Goal: Task Accomplishment & Management: Complete application form

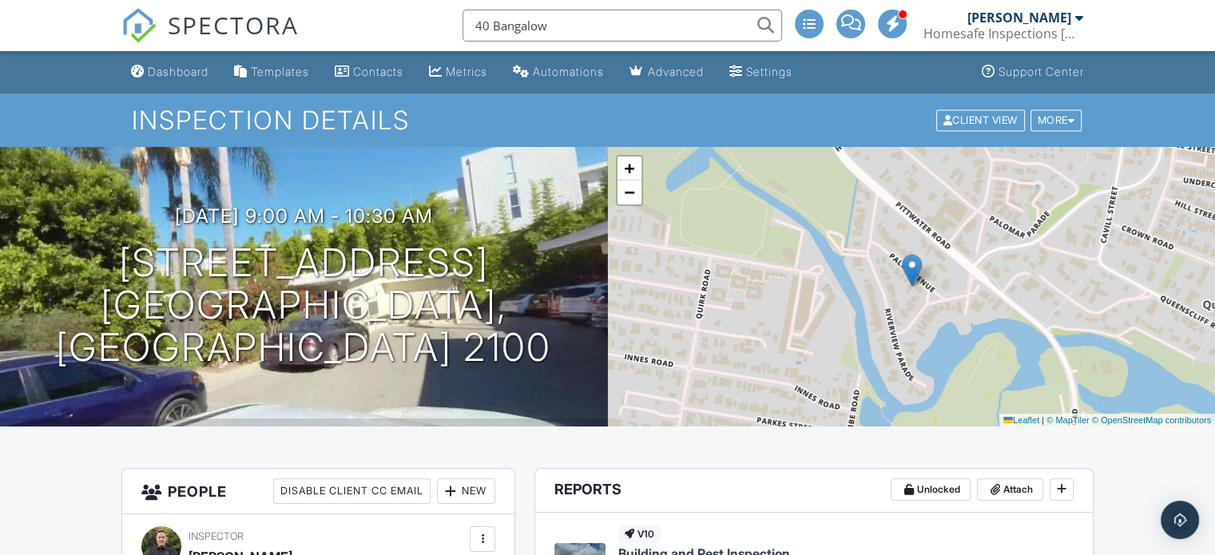
click at [491, 28] on input "40 Bangalow" at bounding box center [623, 26] width 320 height 32
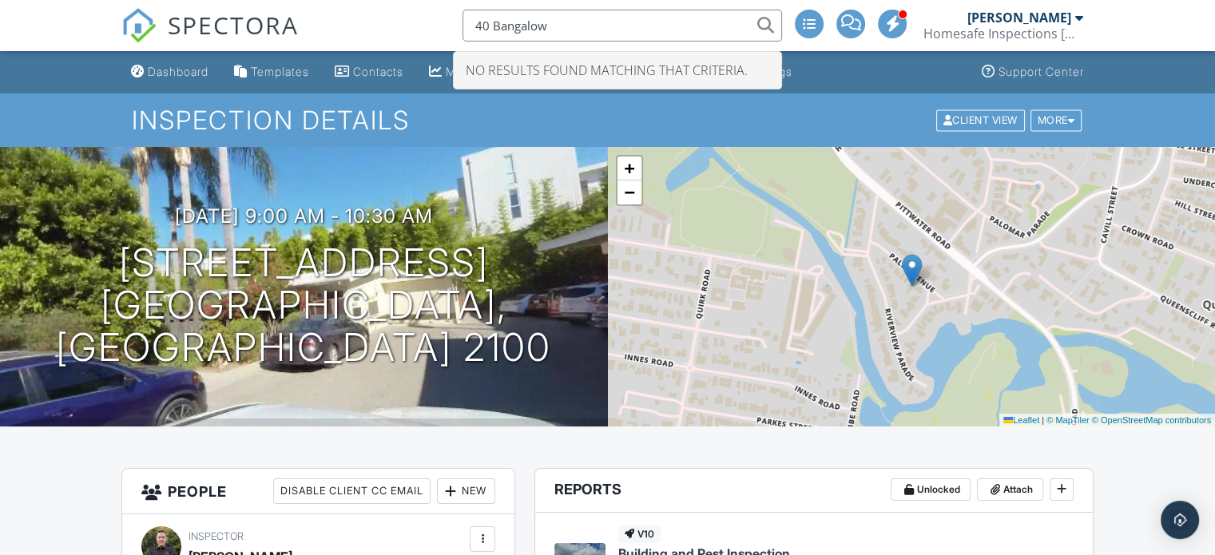
click at [559, 30] on input "40 Bangalow" at bounding box center [623, 26] width 320 height 32
click at [487, 29] on input "40 Ban" at bounding box center [623, 26] width 320 height 32
click at [518, 31] on input "48 Ban" at bounding box center [623, 26] width 320 height 32
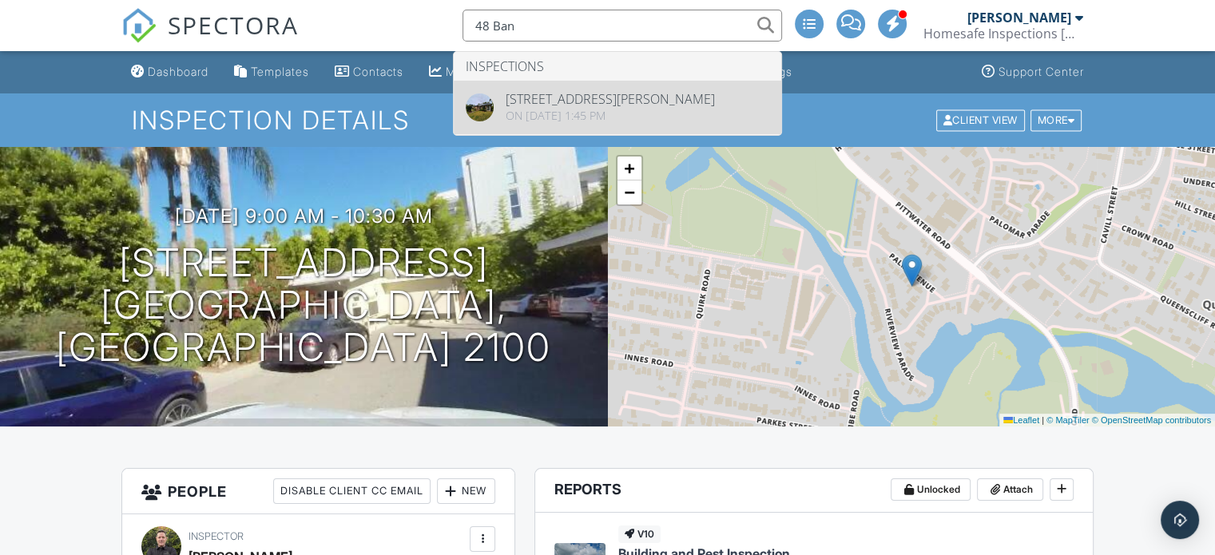
type input "48 Ban"
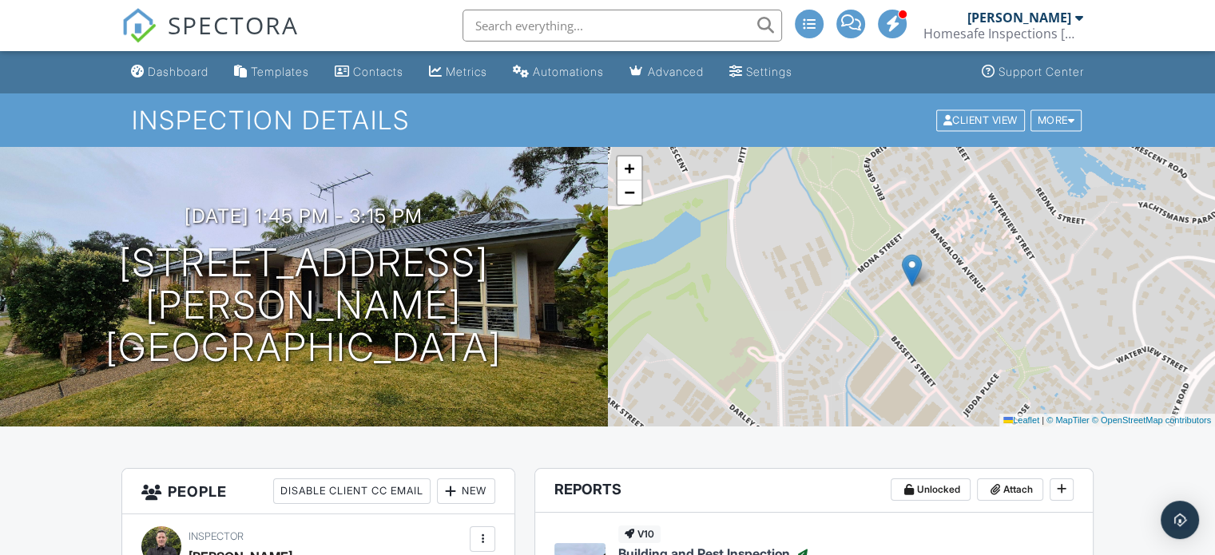
click at [178, 67] on div "Dashboard" at bounding box center [178, 72] width 61 height 14
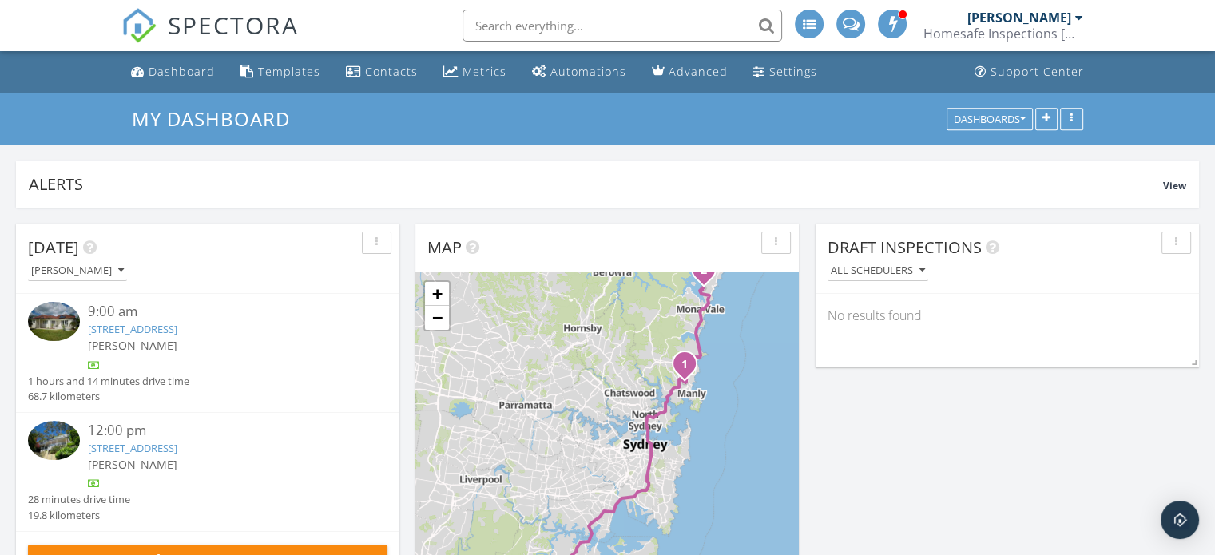
click at [157, 447] on link "3 Loombah St, Bilgola Plateau, NSW 2107" at bounding box center [132, 448] width 89 height 14
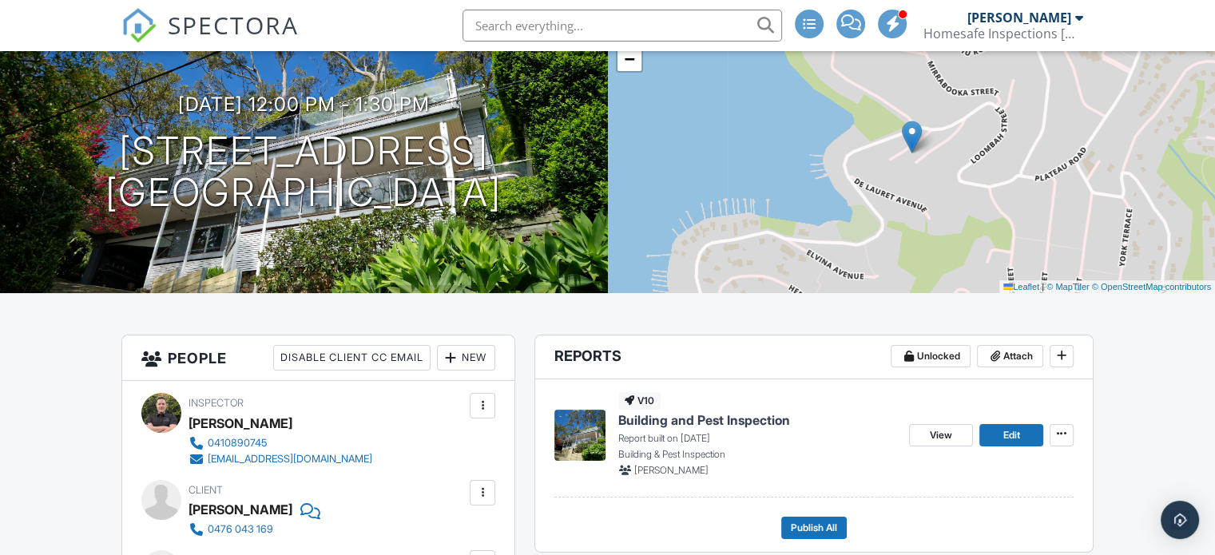
scroll to position [240, 0]
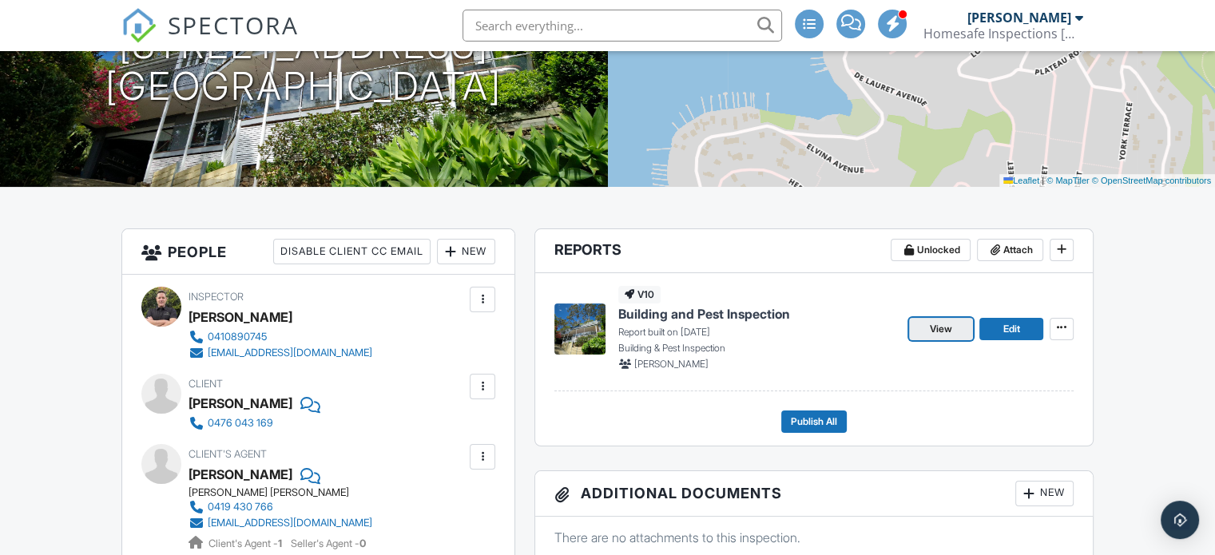
click at [953, 334] on link "View" at bounding box center [941, 329] width 64 height 22
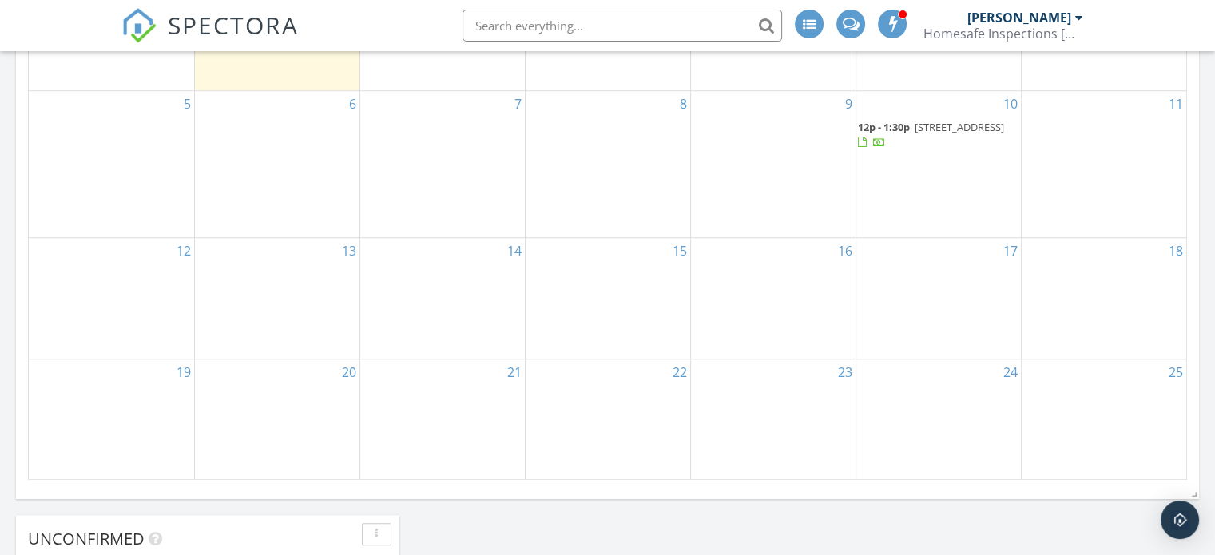
scroll to position [667, 0]
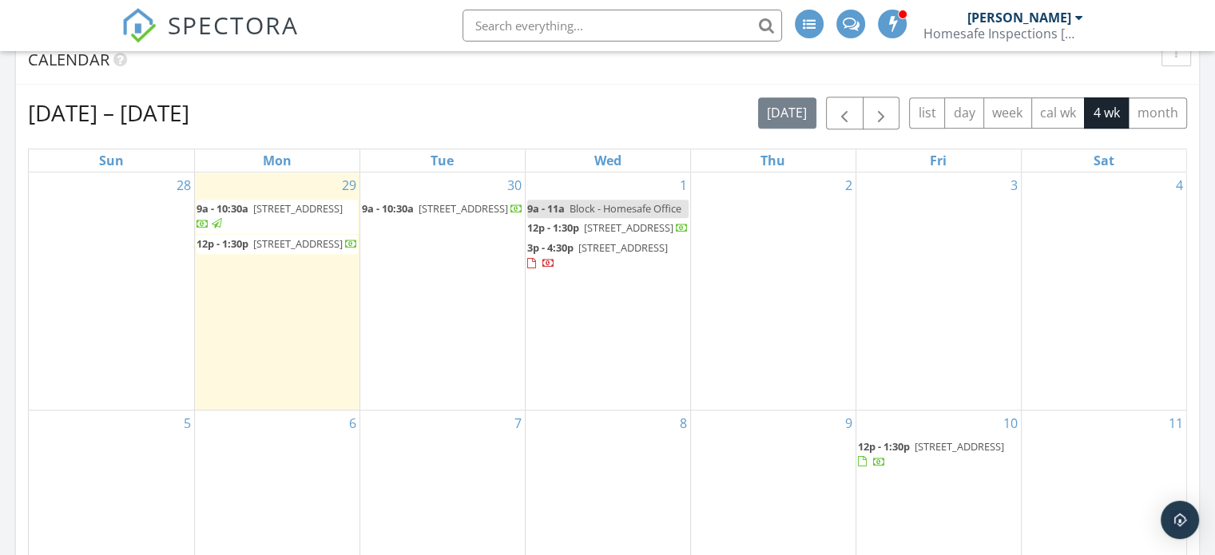
click at [450, 268] on div "30 9a - 10:30a [STREET_ADDRESS]" at bounding box center [442, 291] width 165 height 237
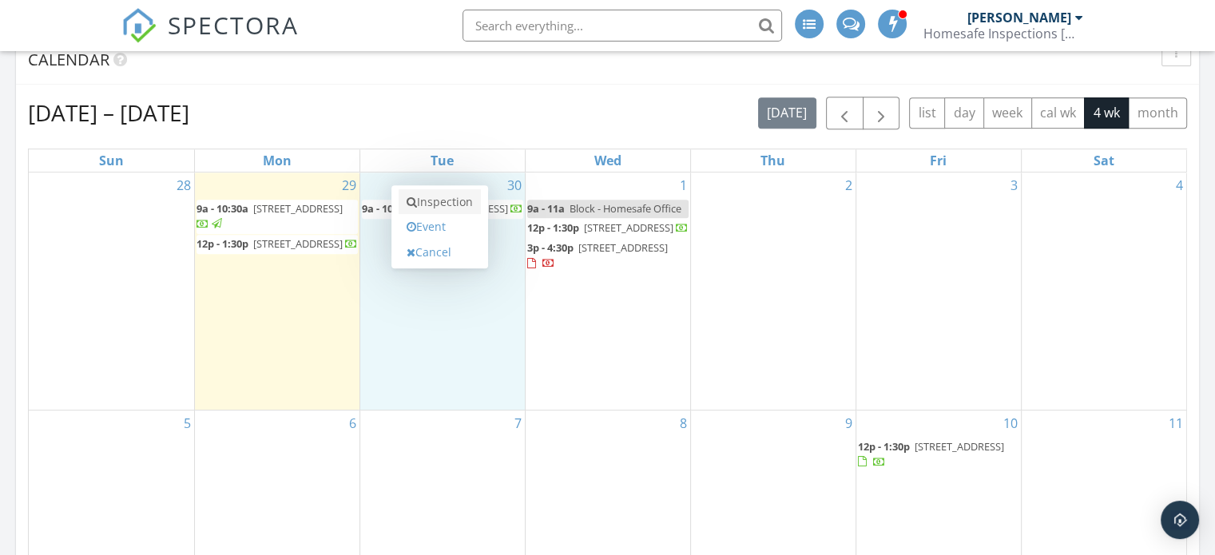
click at [441, 210] on link "Inspection" at bounding box center [440, 202] width 82 height 26
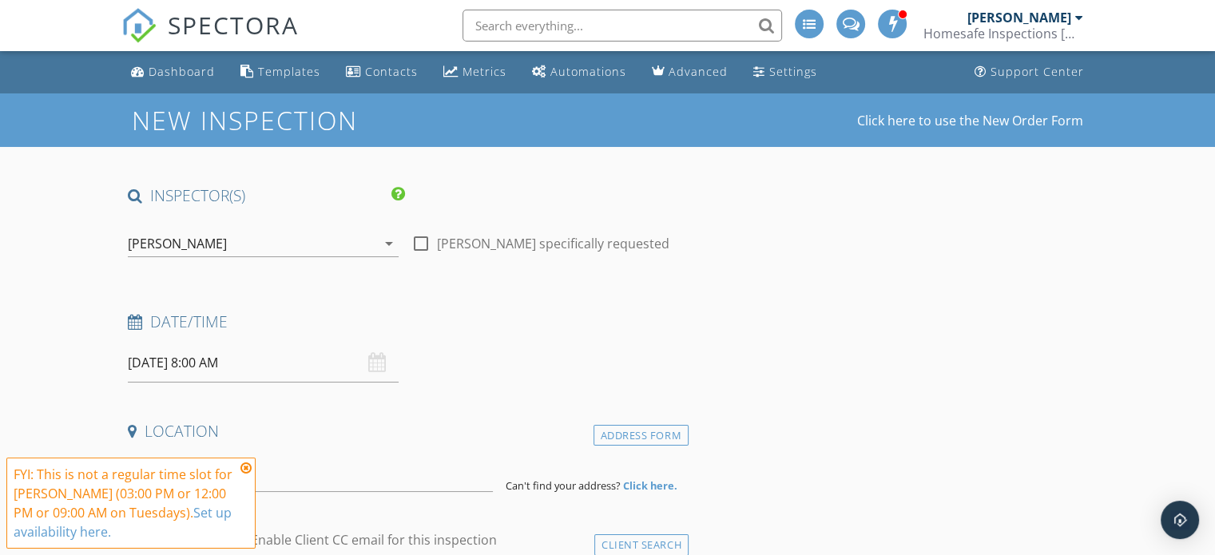
click at [244, 464] on icon at bounding box center [245, 468] width 11 height 13
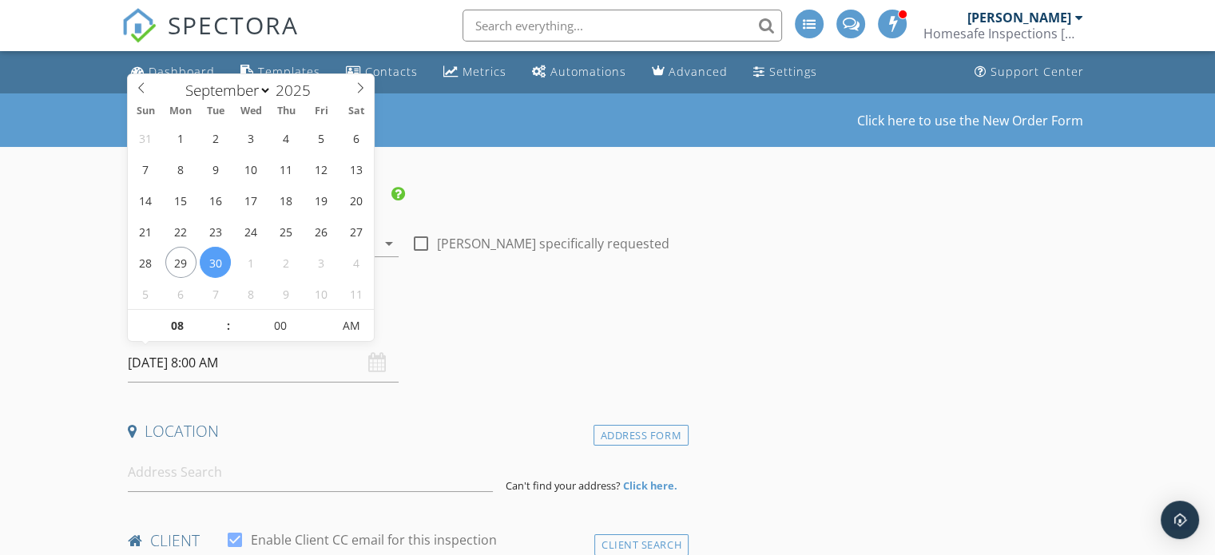
click at [205, 364] on input "30/09/2025 8:00 AM" at bounding box center [263, 363] width 271 height 39
type input "09"
type input "30/09/2025 9:00 AM"
click at [221, 318] on span at bounding box center [220, 318] width 11 height 16
type input "10"
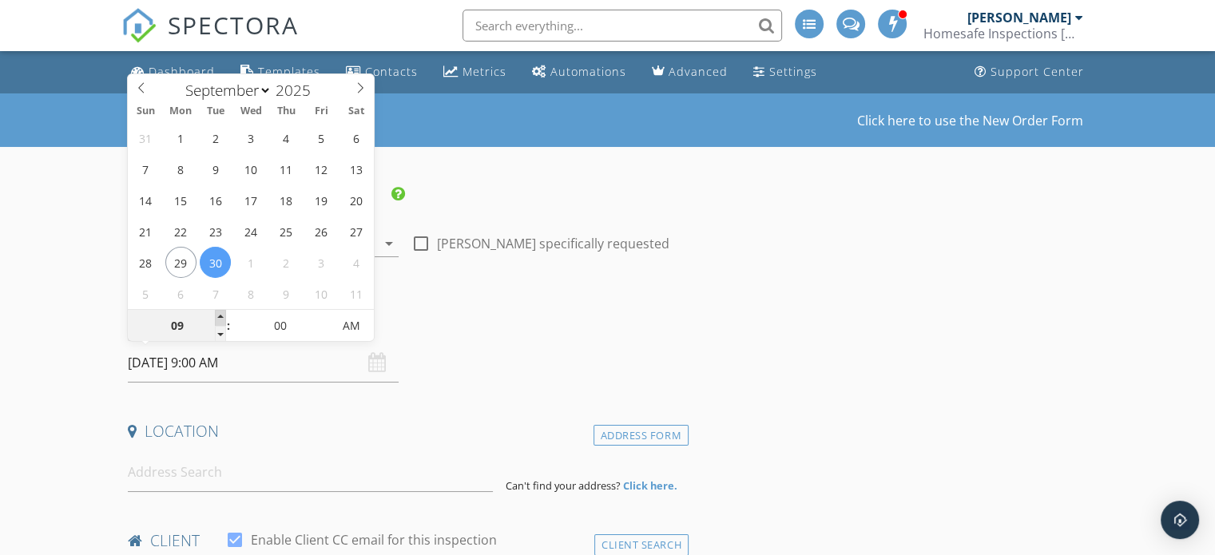
type input "30/09/2025 10:00 AM"
click at [221, 318] on span at bounding box center [220, 318] width 11 height 16
type input "11"
type input "30/09/2025 11:00 AM"
click at [221, 318] on span at bounding box center [220, 318] width 11 height 16
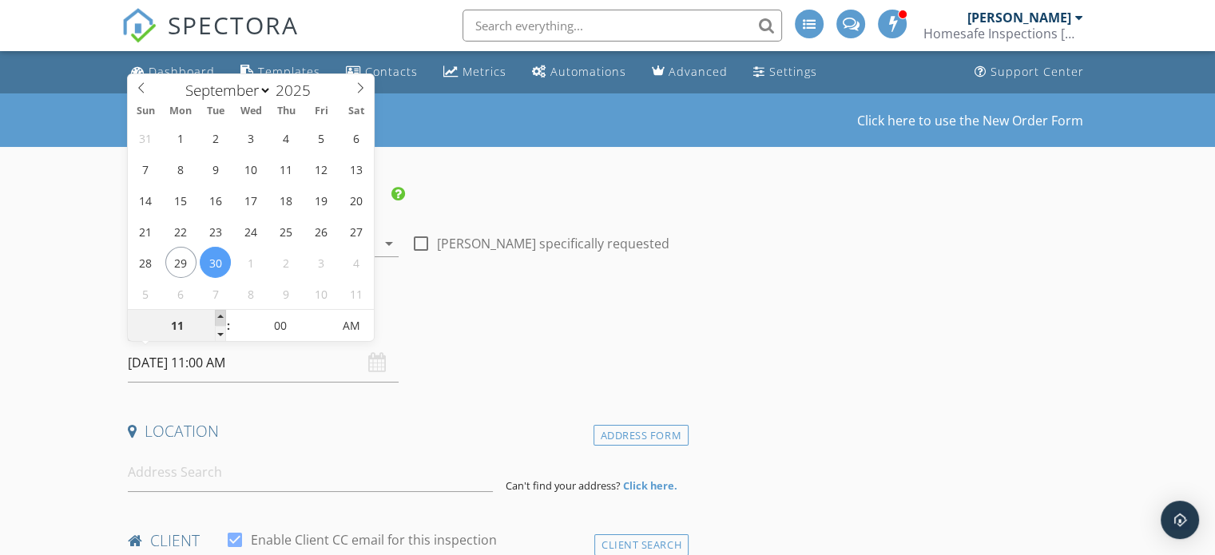
type input "12"
type input "30/09/2025 12:00 PM"
click at [221, 318] on span at bounding box center [220, 318] width 11 height 16
type input "01"
type input "30/09/2025 1:00 PM"
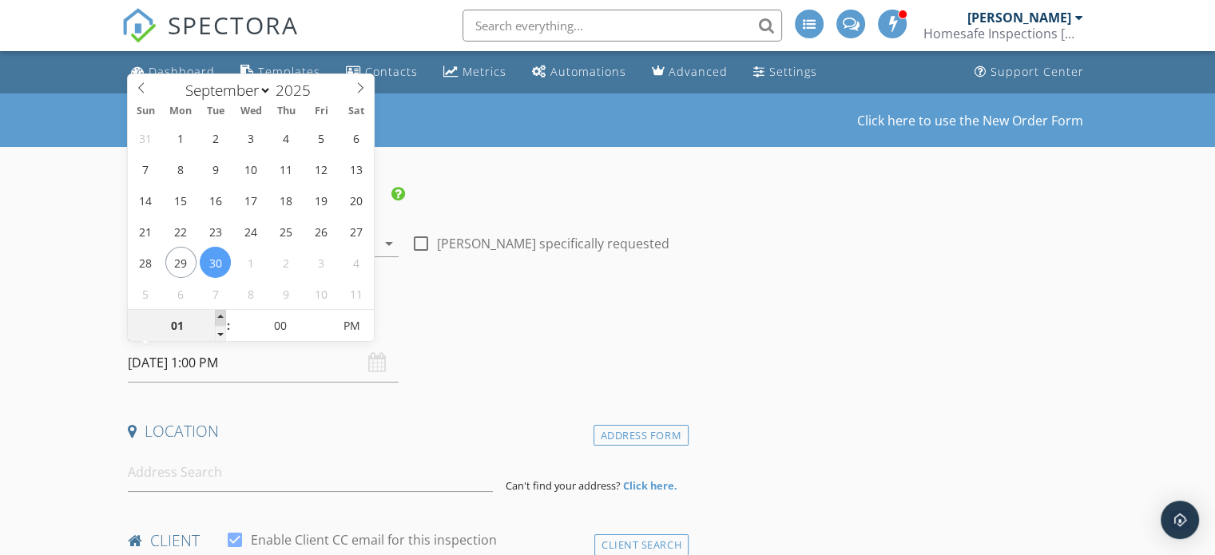
click at [221, 318] on span at bounding box center [220, 318] width 11 height 16
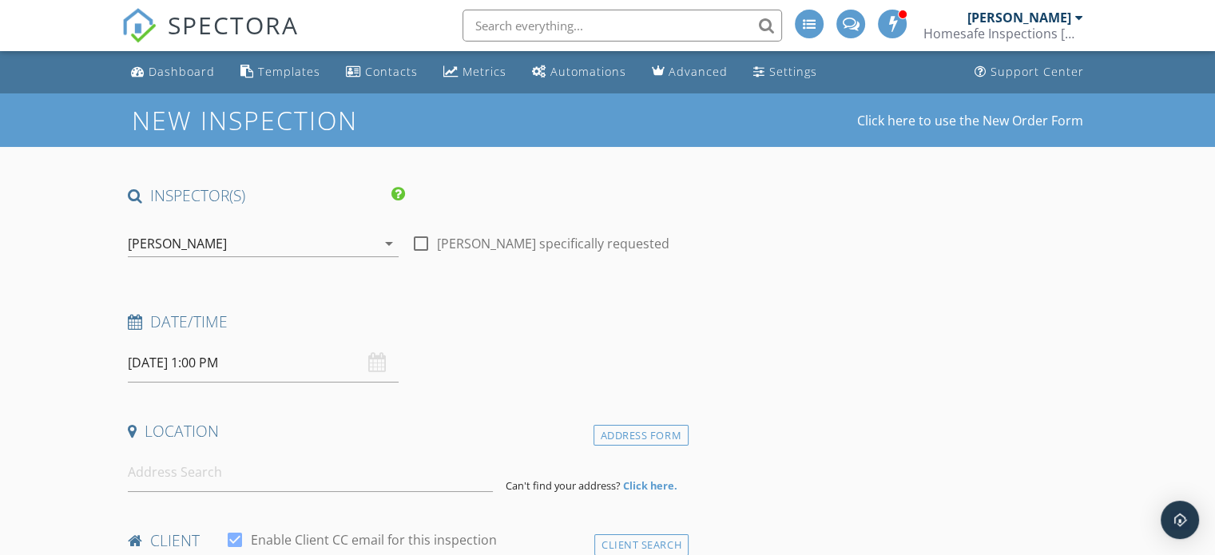
click at [491, 320] on h4 "Date/Time" at bounding box center [405, 322] width 554 height 21
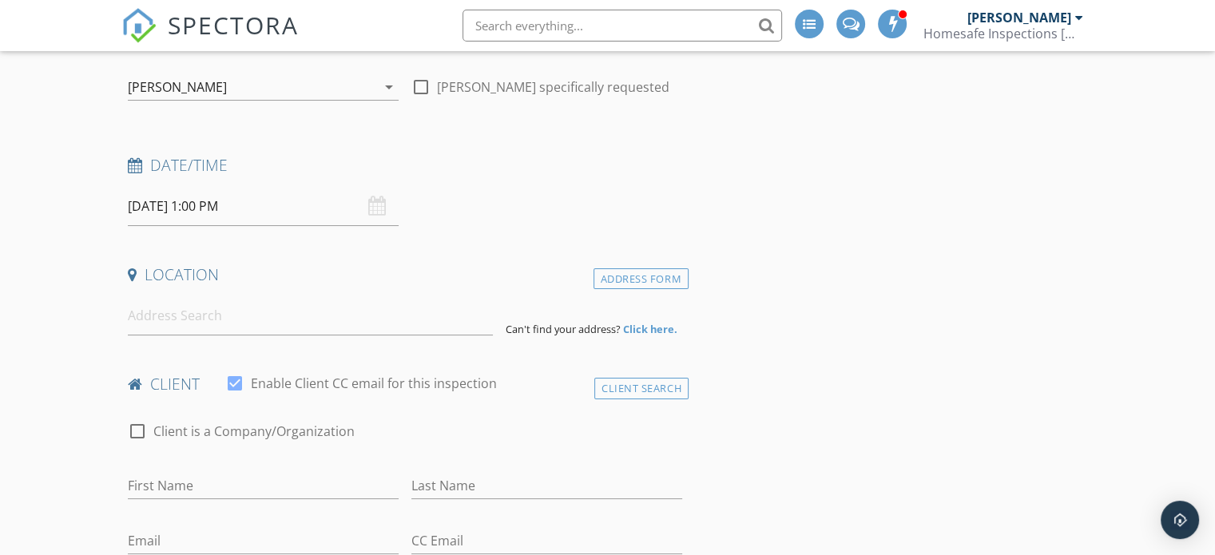
scroll to position [160, 0]
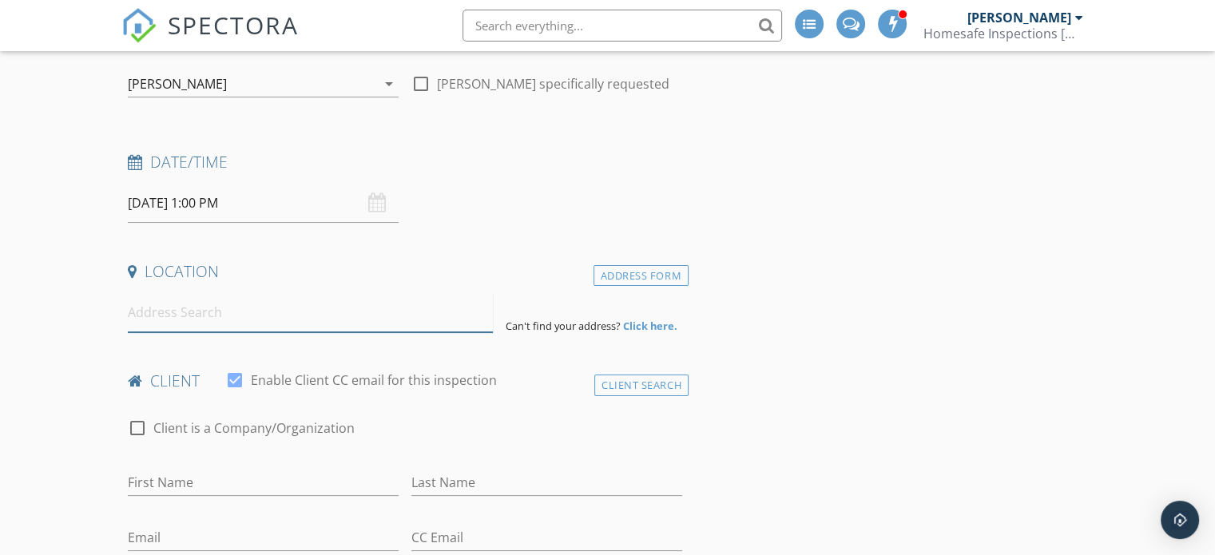
paste input "6 Baltic Street, Fairlight"
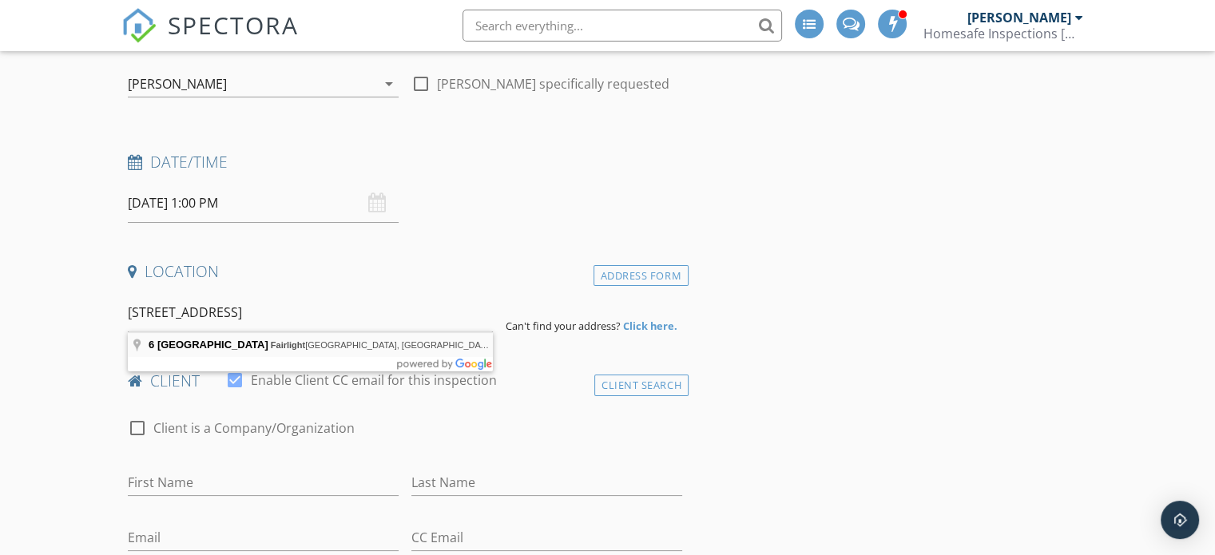
type input "6 Baltic Street, Fairlight NSW, Australia"
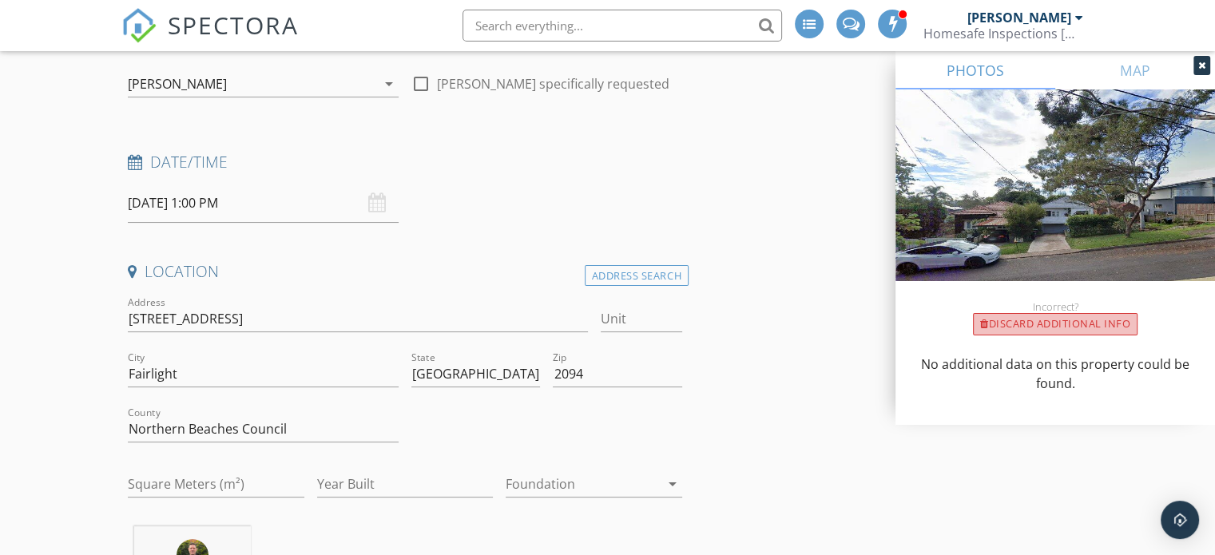
click at [991, 329] on div "Discard Additional info" at bounding box center [1055, 324] width 165 height 22
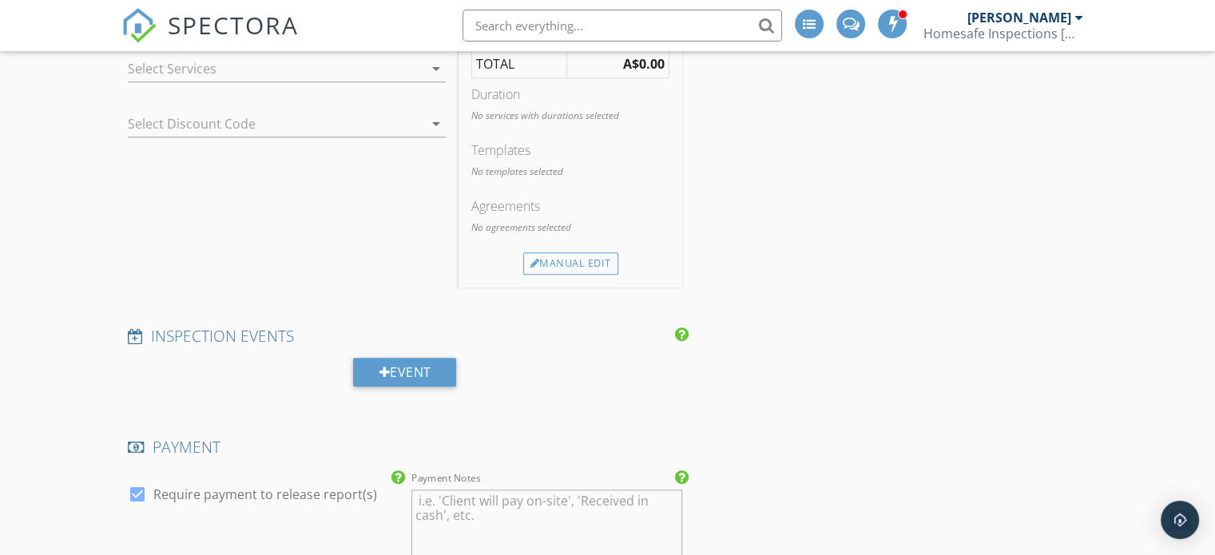
scroll to position [1518, 0]
click at [431, 62] on icon "arrow_drop_down" at bounding box center [436, 67] width 19 height 19
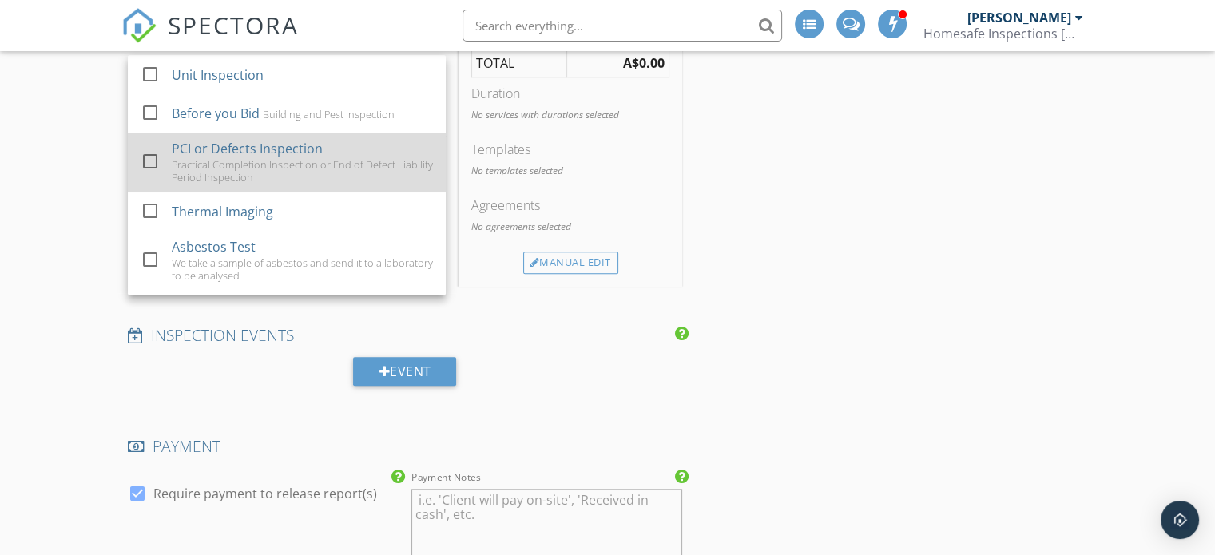
scroll to position [160, 0]
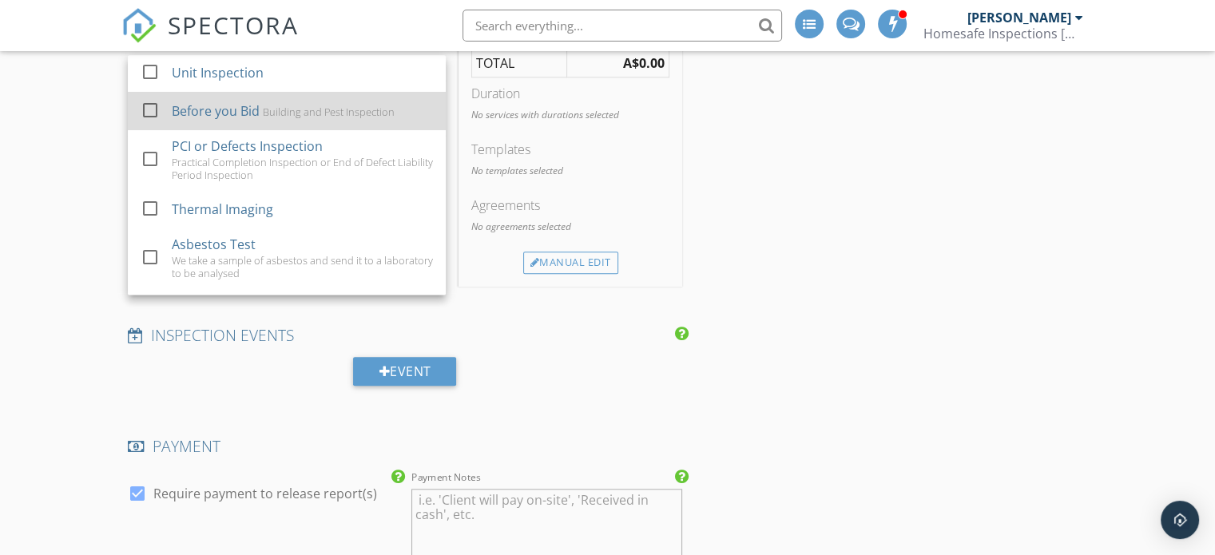
click at [142, 105] on div at bounding box center [150, 110] width 27 height 27
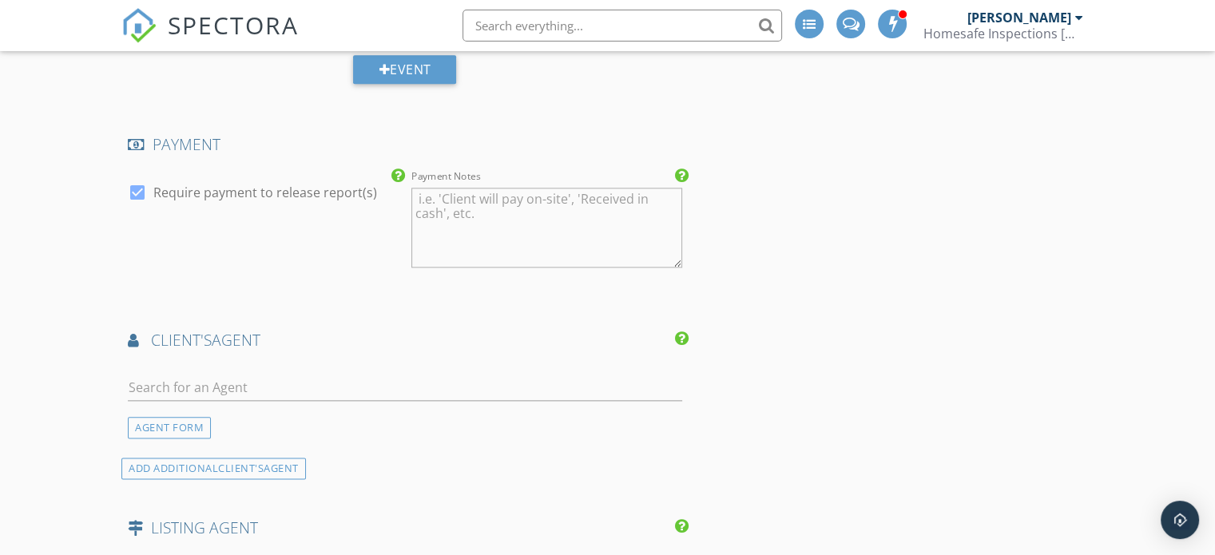
scroll to position [1997, 0]
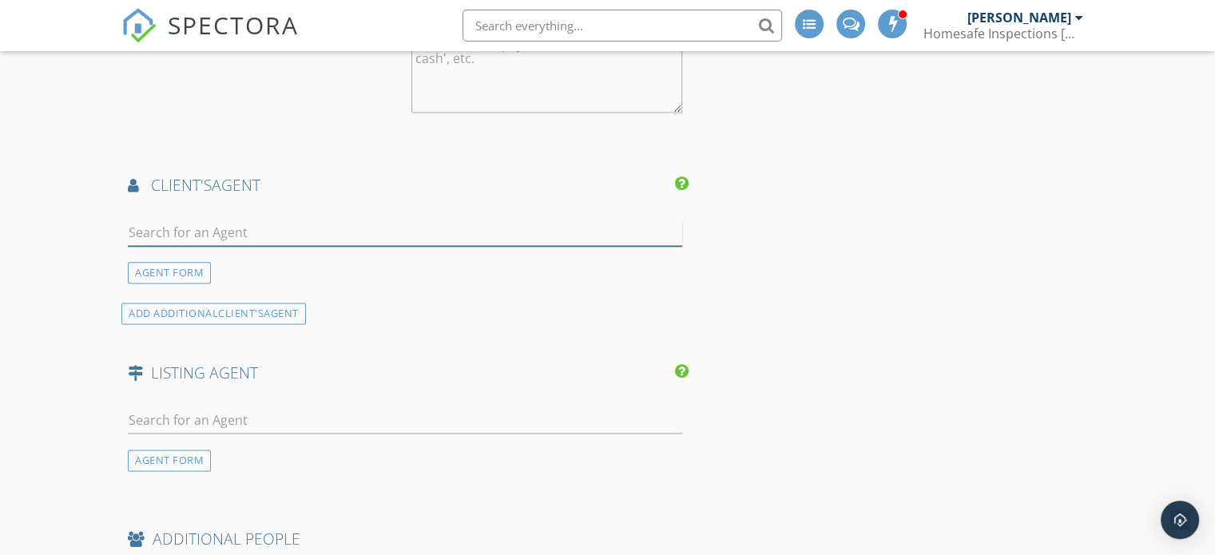
click at [150, 222] on input "text" at bounding box center [405, 233] width 554 height 26
type input "g"
click at [153, 268] on div "AGENT FORM" at bounding box center [169, 273] width 83 height 22
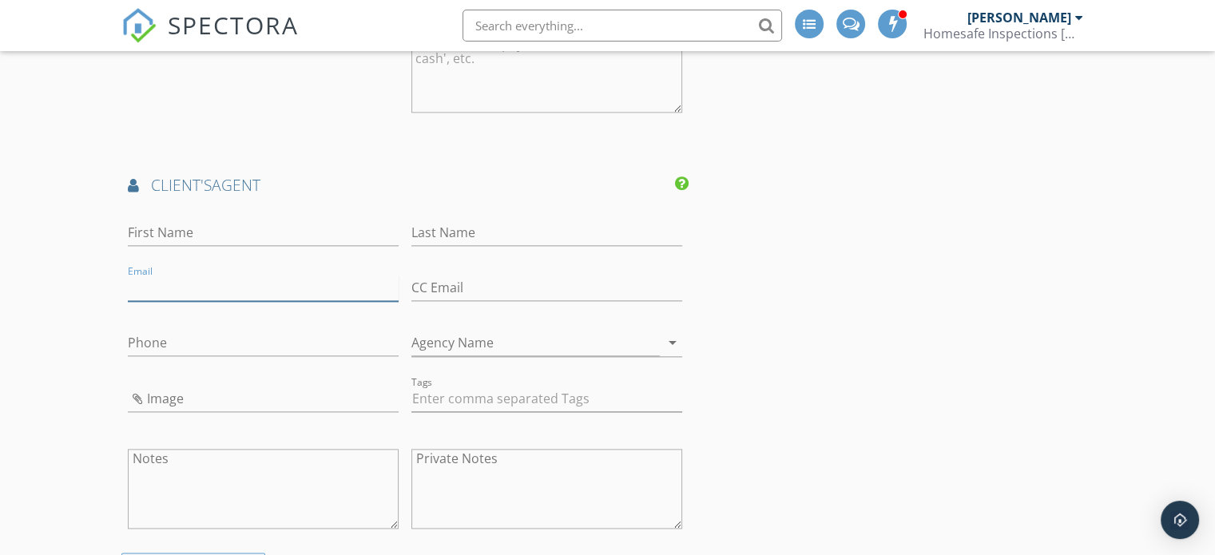
paste input "[EMAIL_ADDRESS][DOMAIN_NAME]"
type input "[EMAIL_ADDRESS][DOMAIN_NAME]"
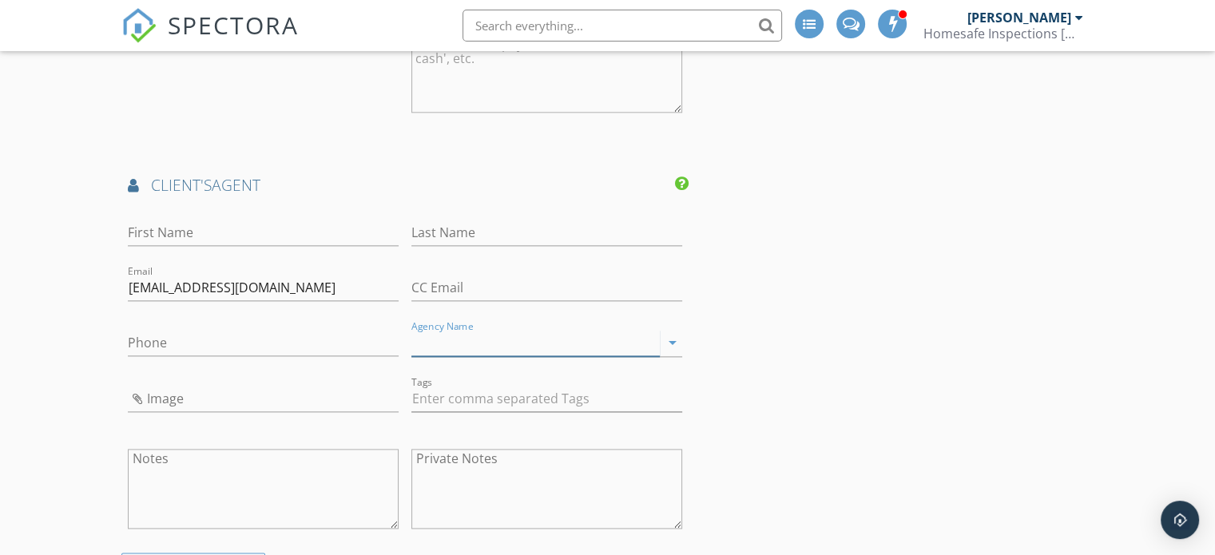
paste input "Cunninghams Balgowlah"
click at [436, 340] on input "Cunninghams Balgowlah" at bounding box center [535, 343] width 248 height 26
type input "Cunninghams Balgowlah"
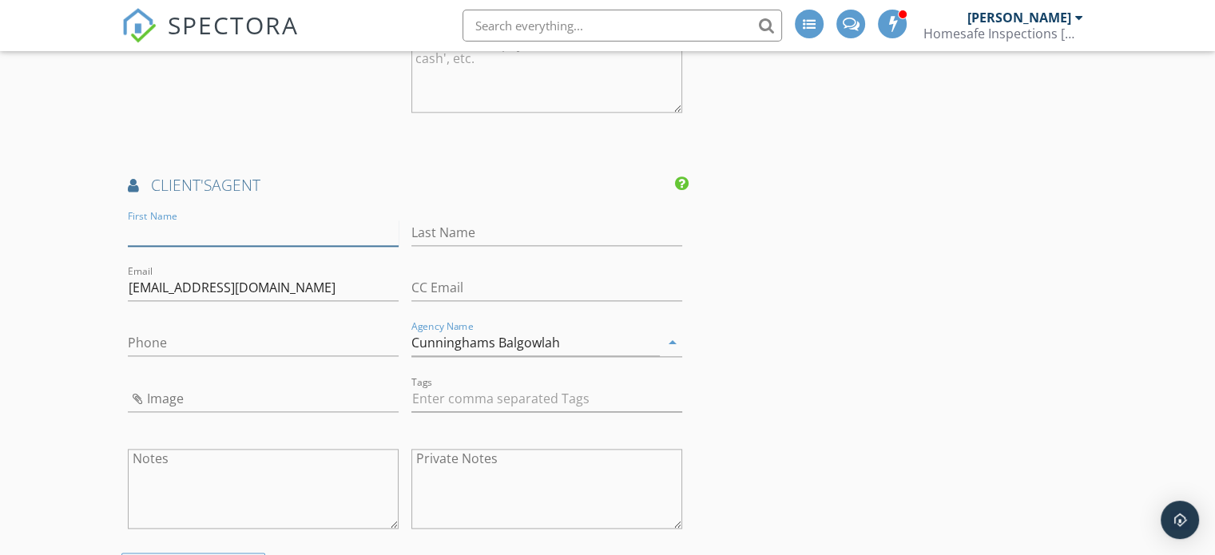
paste input "Georgi Bates"
drag, startPoint x: 170, startPoint y: 228, endPoint x: 230, endPoint y: 229, distance: 59.9
click at [230, 229] on input "Georgi Bates" at bounding box center [263, 233] width 271 height 26
type input "Georgi"
paste input "Bates"
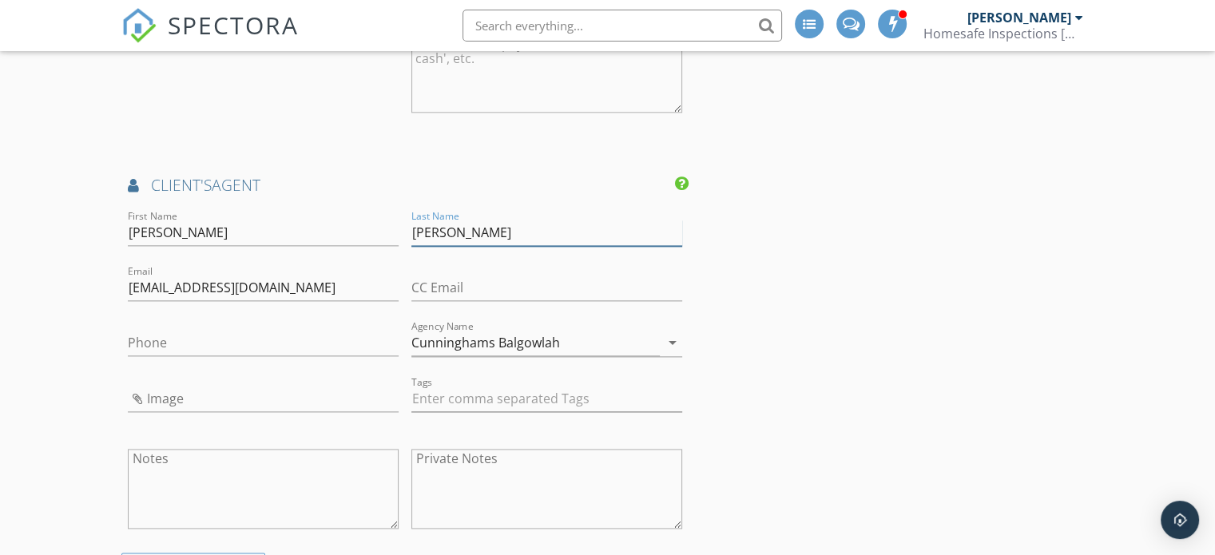
type input "Bates"
paste input "0409 171 926"
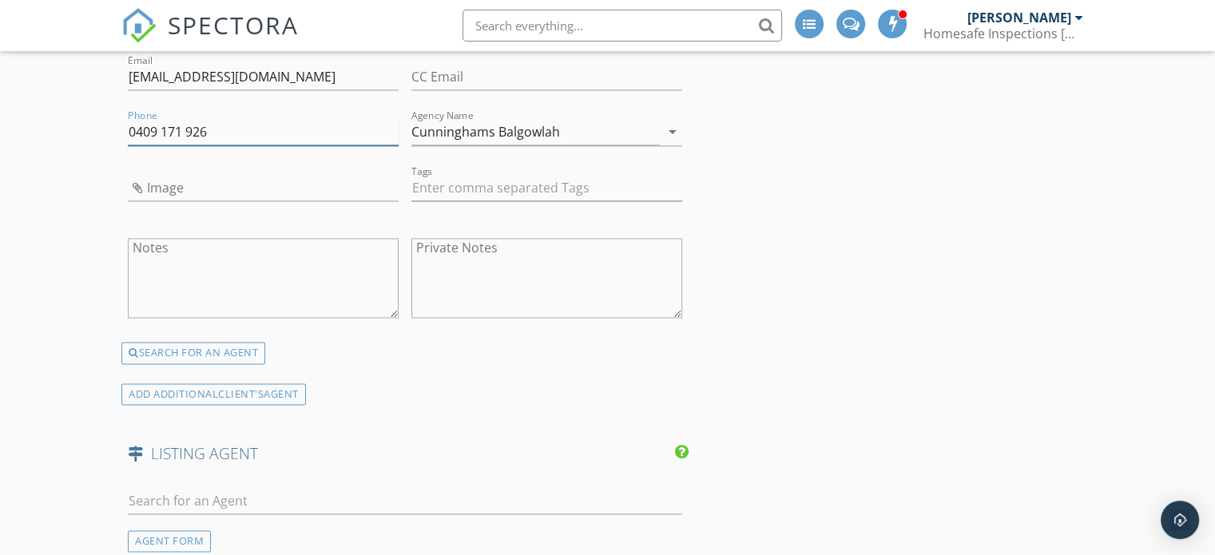
scroll to position [2237, 0]
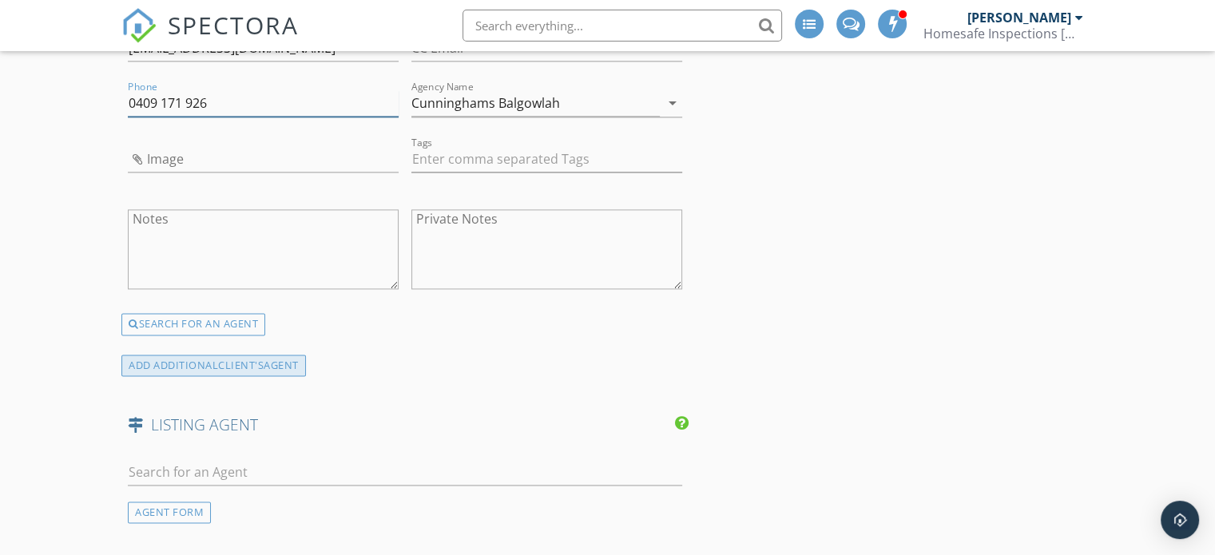
type input "0409 171 926"
click at [186, 358] on div "ADD ADDITIONAL client's AGENT" at bounding box center [213, 366] width 185 height 22
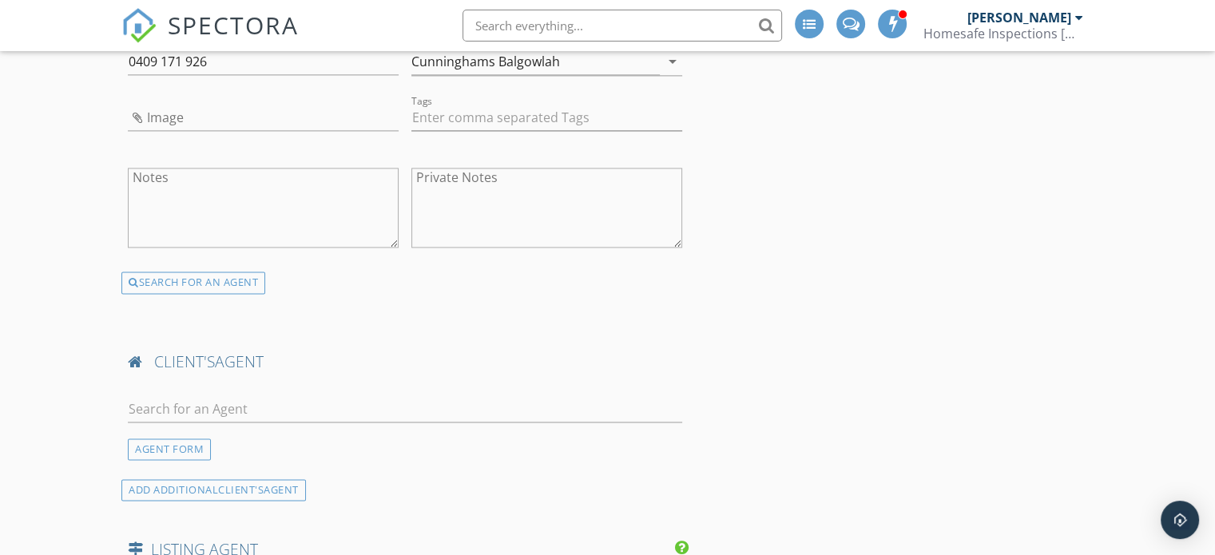
scroll to position [2477, 0]
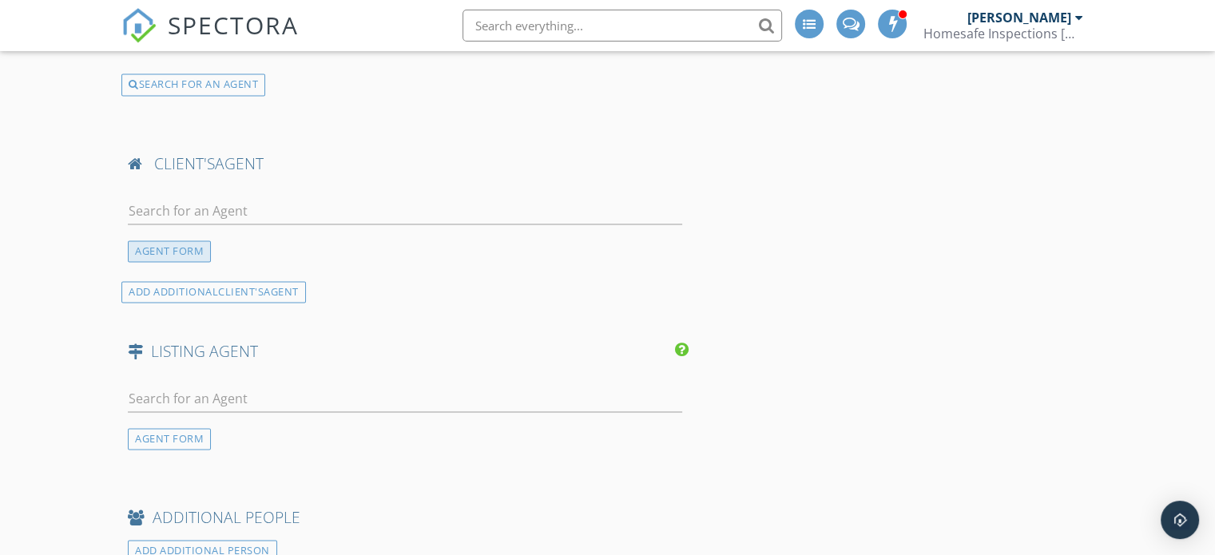
click at [153, 252] on div "AGENT FORM" at bounding box center [169, 251] width 83 height 22
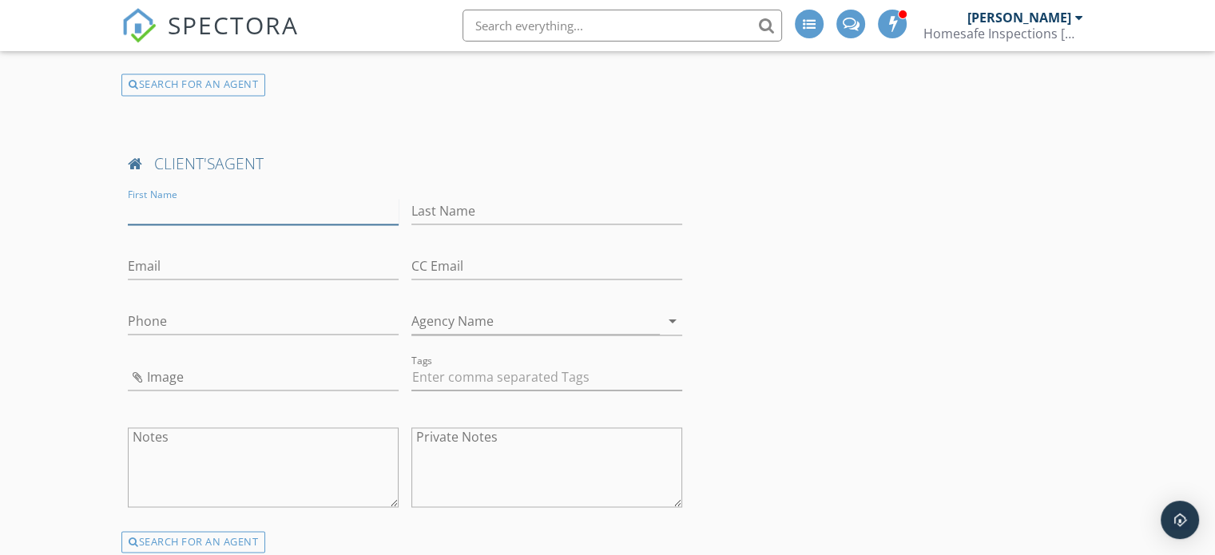
paste input "Victoria Valletta"
drag, startPoint x: 176, startPoint y: 204, endPoint x: 232, endPoint y: 211, distance: 57.2
click at [232, 211] on input "Victoria Valletta" at bounding box center [263, 211] width 271 height 26
type input "Victoria"
paste input "Valletta"
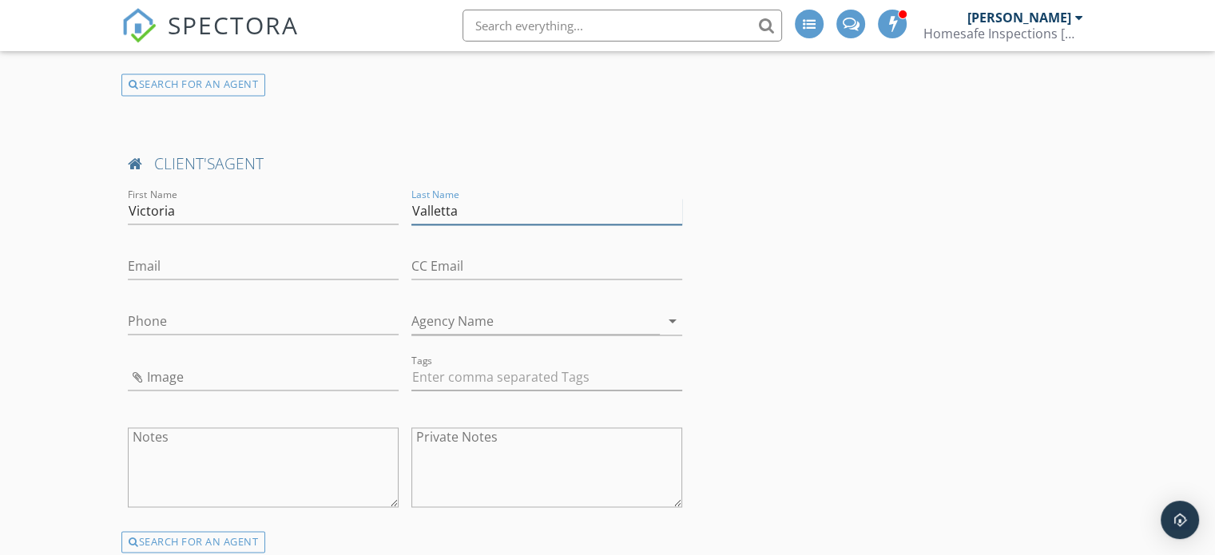
type input "Valletta"
paste input "victoria@cunninghamsre.com.au"
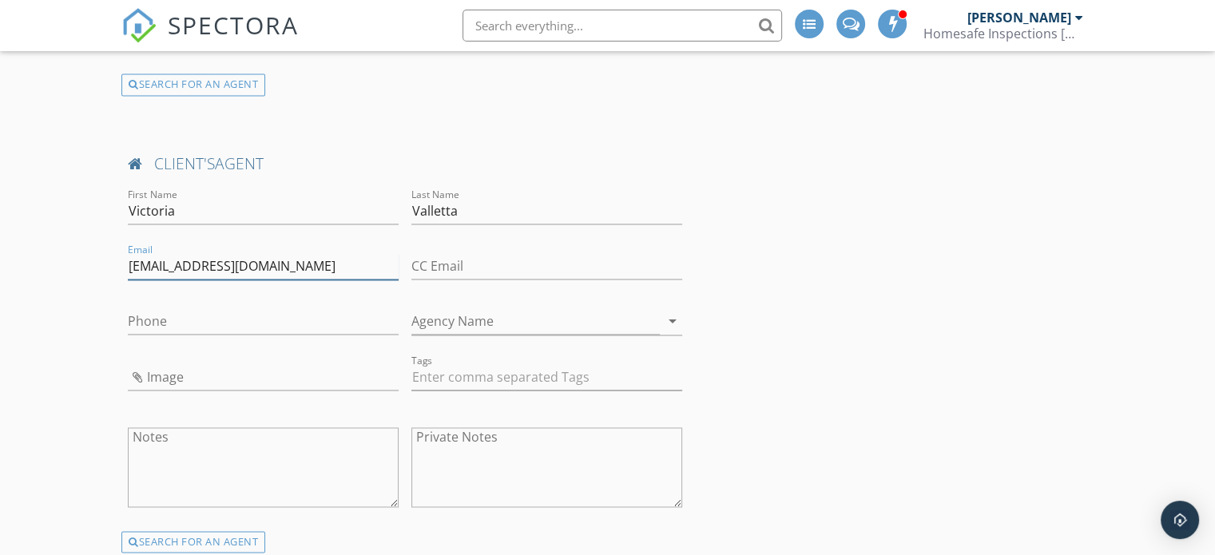
type input "victoria@cunninghamsre.com.au"
paste input "0426 977 149"
type input "0426 977 149"
paste input "Cunninghams Balgowlah"
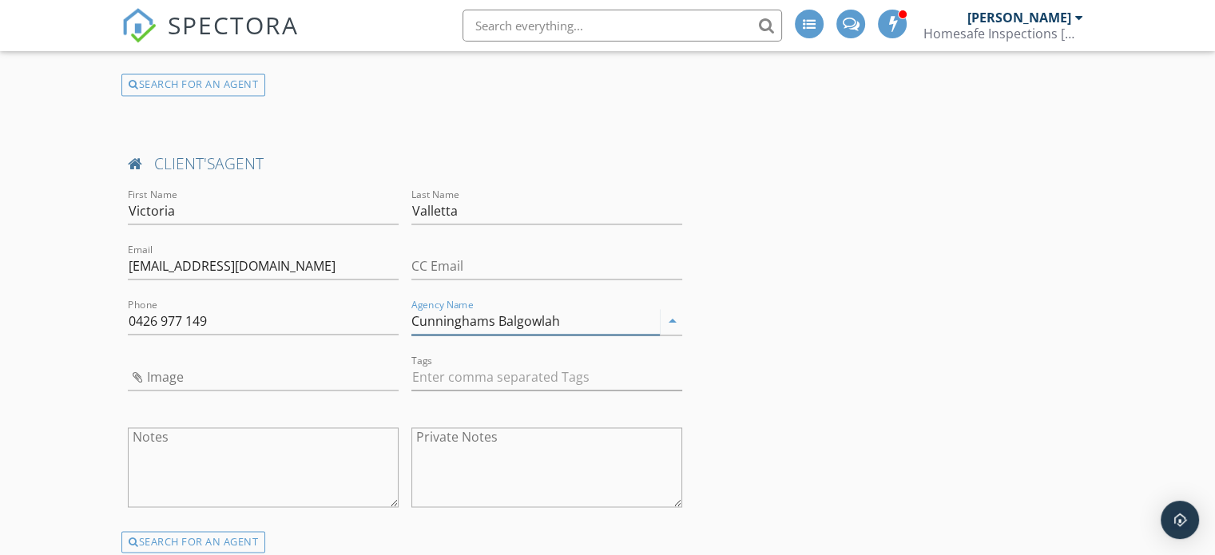
click at [438, 319] on input "Cunninghams Balgowlah" at bounding box center [535, 321] width 248 height 26
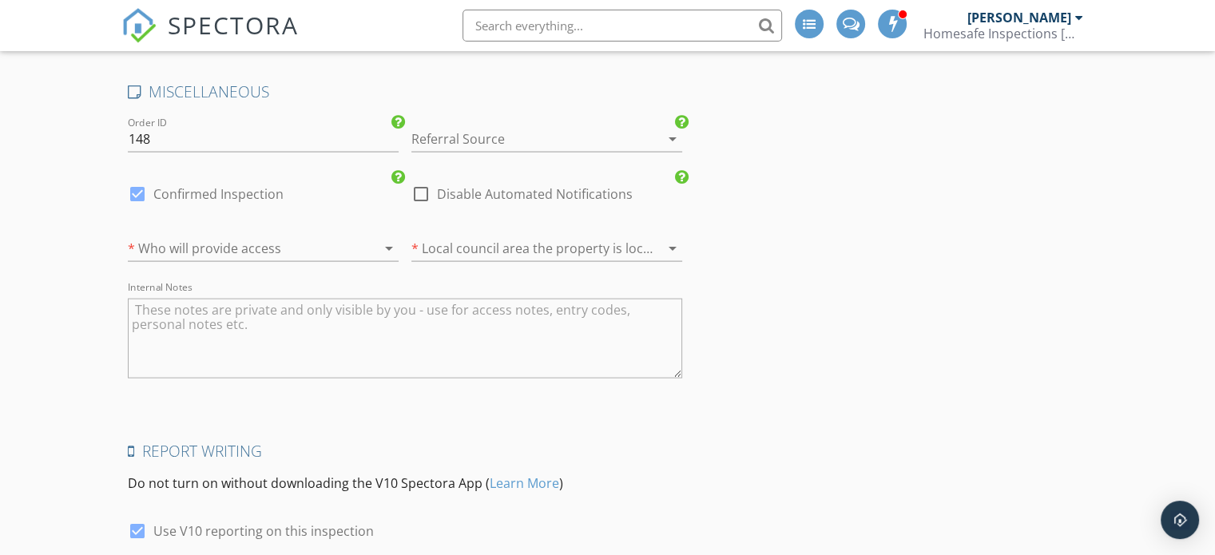
scroll to position [3355, 0]
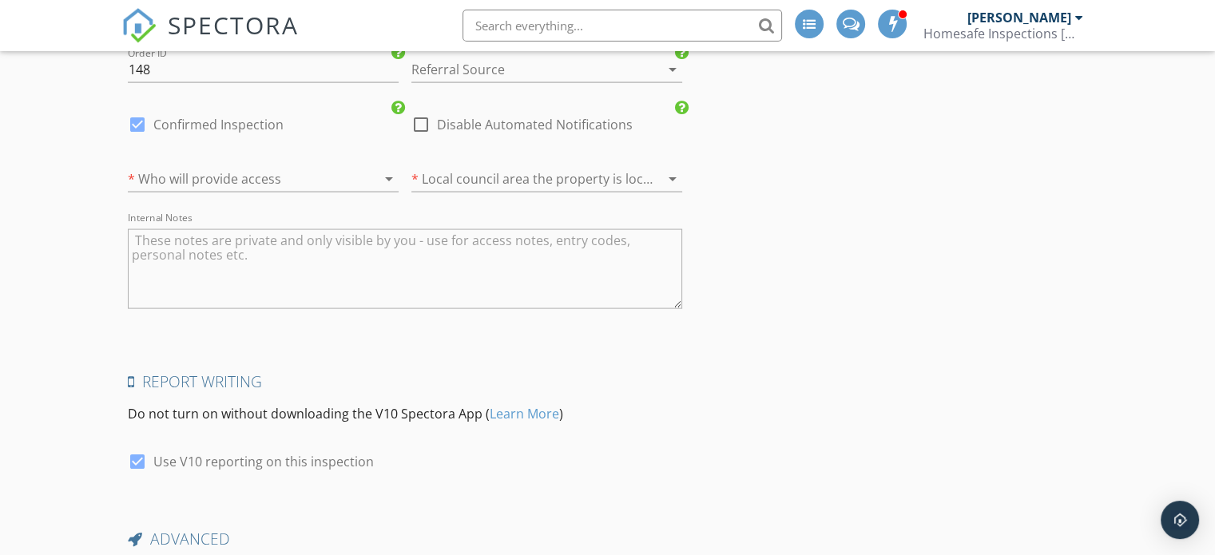
type input "Cunninghams Balgowlah"
click at [380, 169] on icon "arrow_drop_down" at bounding box center [388, 178] width 19 height 19
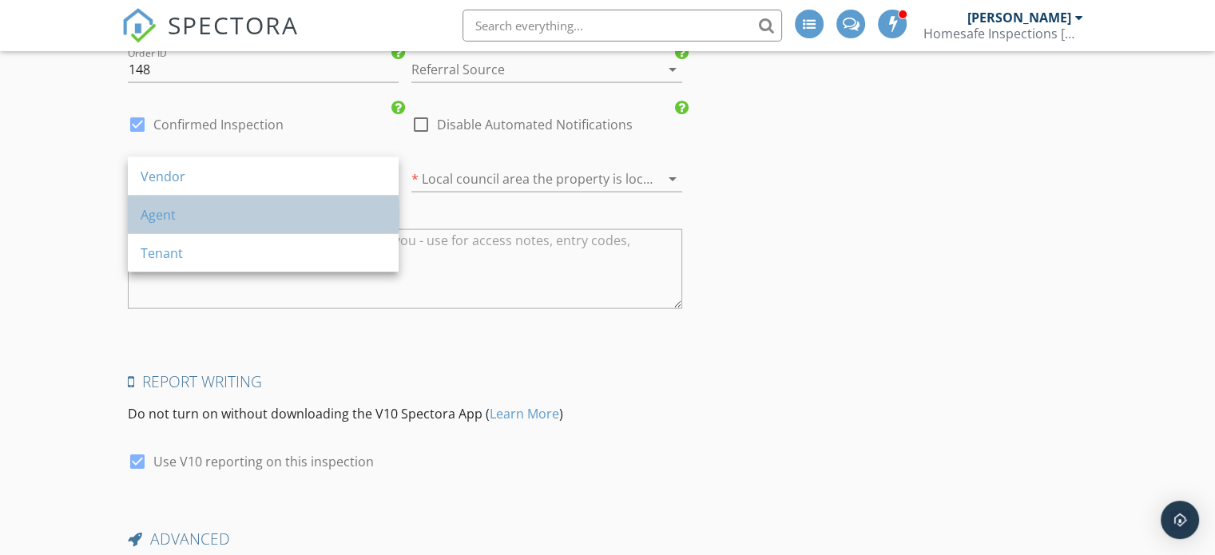
click at [194, 209] on div "Agent" at bounding box center [263, 214] width 245 height 19
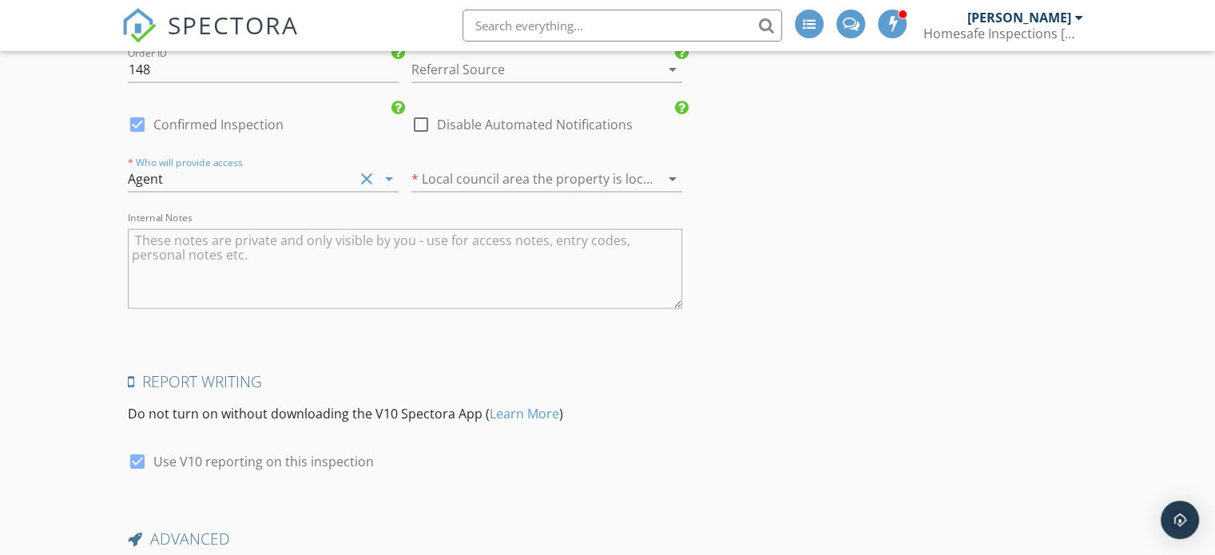
scroll to position [3196, 0]
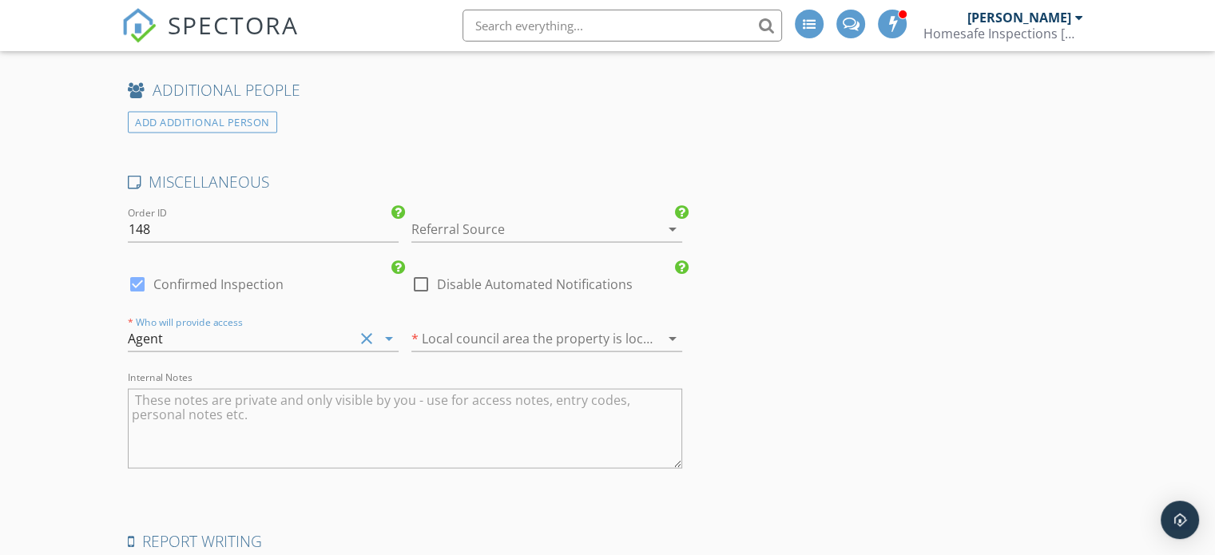
click at [575, 222] on div at bounding box center [524, 230] width 226 height 26
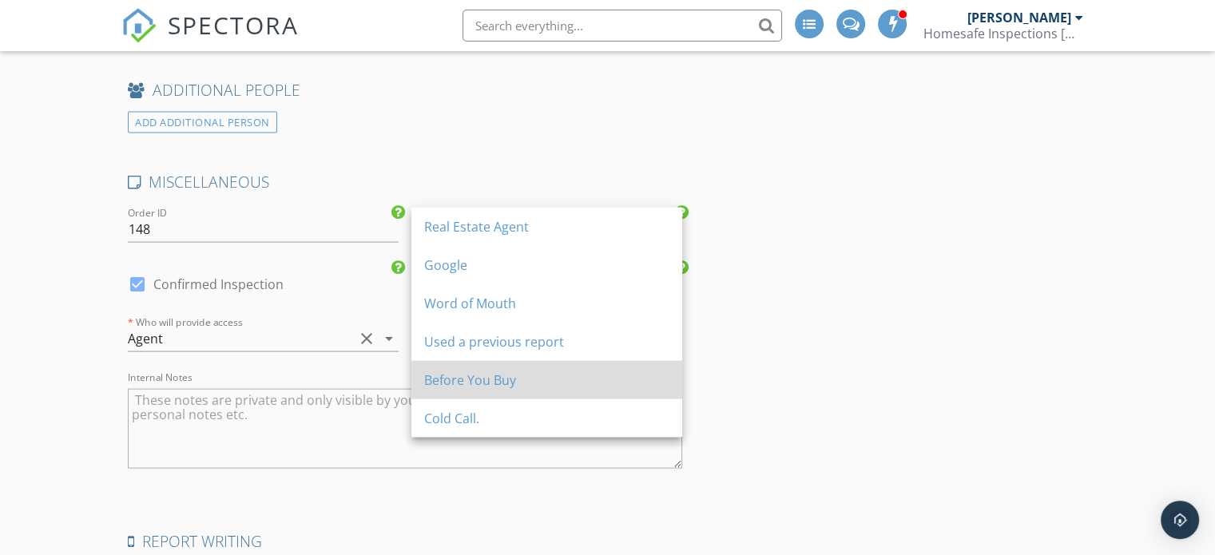
click at [524, 379] on div "Before You Buy" at bounding box center [546, 380] width 245 height 19
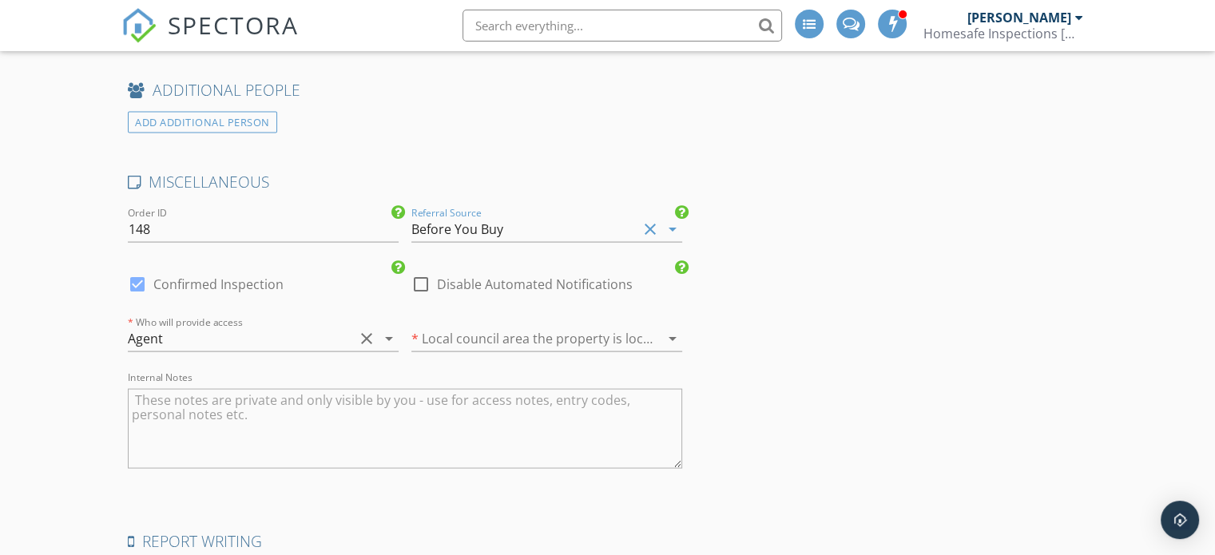
click at [594, 332] on div at bounding box center [524, 339] width 226 height 26
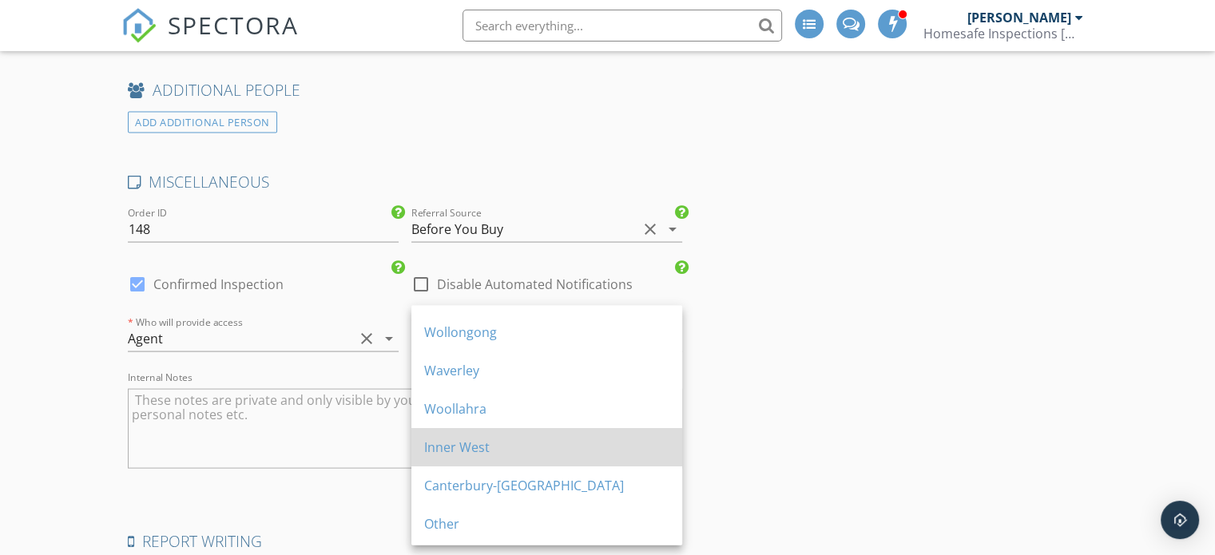
scroll to position [259, 0]
click at [520, 463] on div "Northern Beaches Council" at bounding box center [546, 450] width 245 height 38
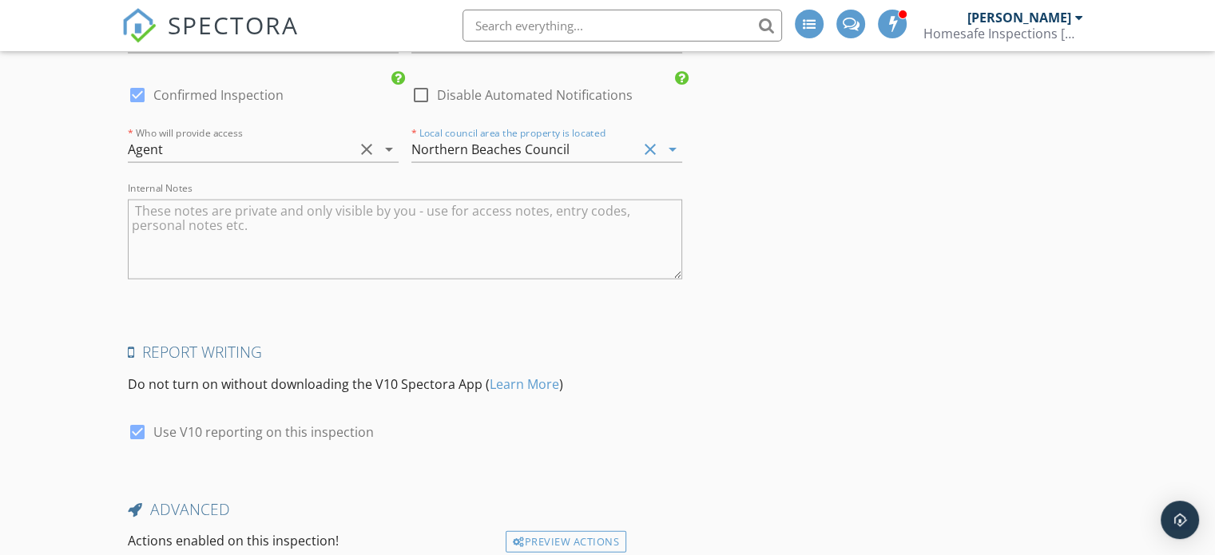
scroll to position [3504, 0]
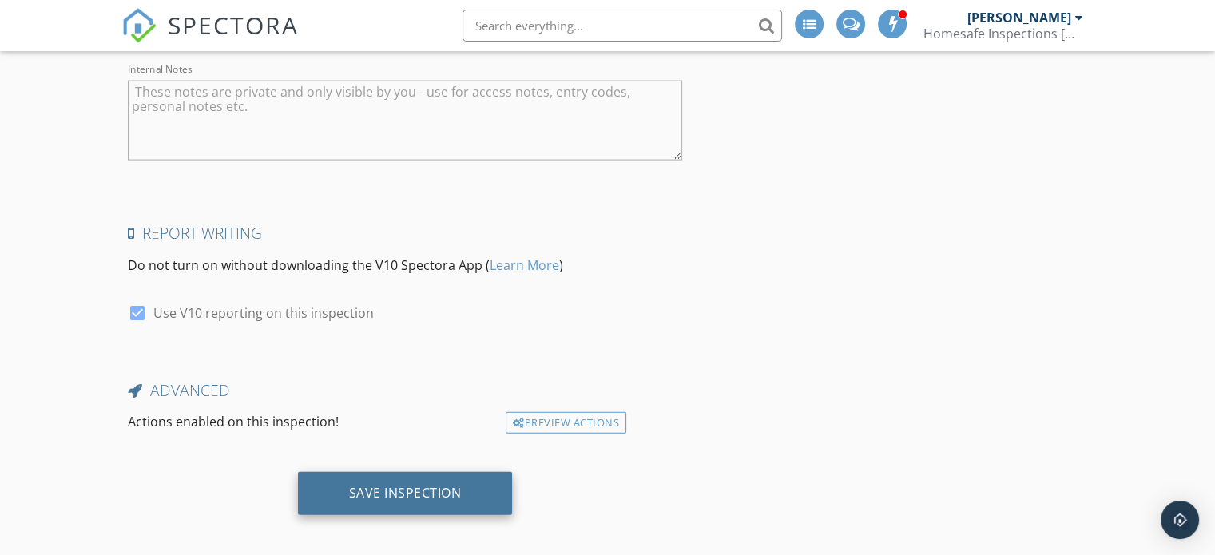
click at [377, 485] on div "Save Inspection" at bounding box center [405, 493] width 113 height 16
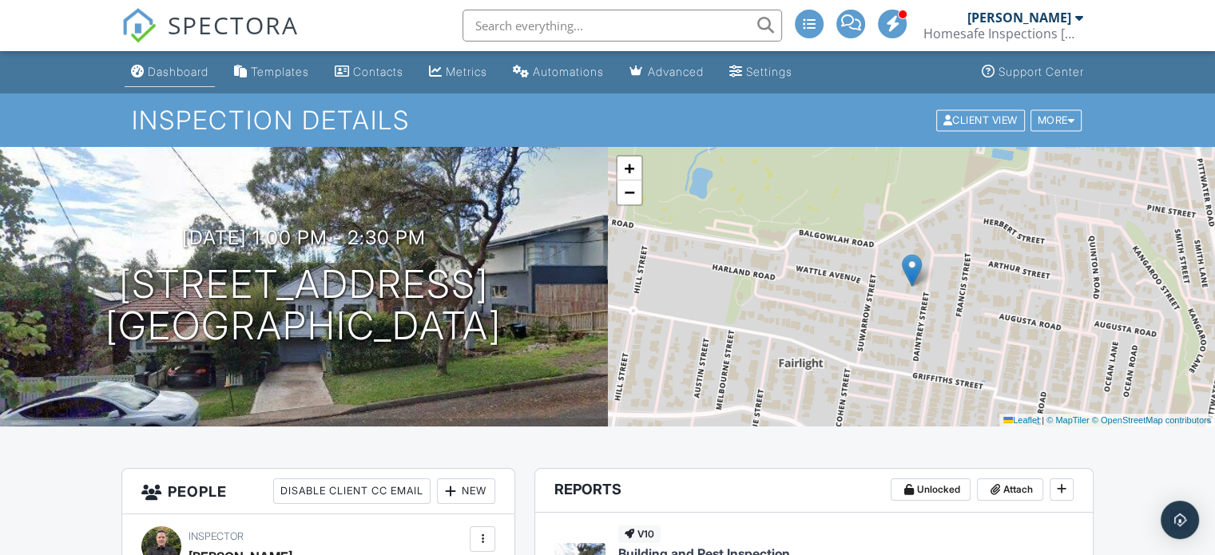
click at [190, 79] on link "Dashboard" at bounding box center [170, 73] width 90 height 30
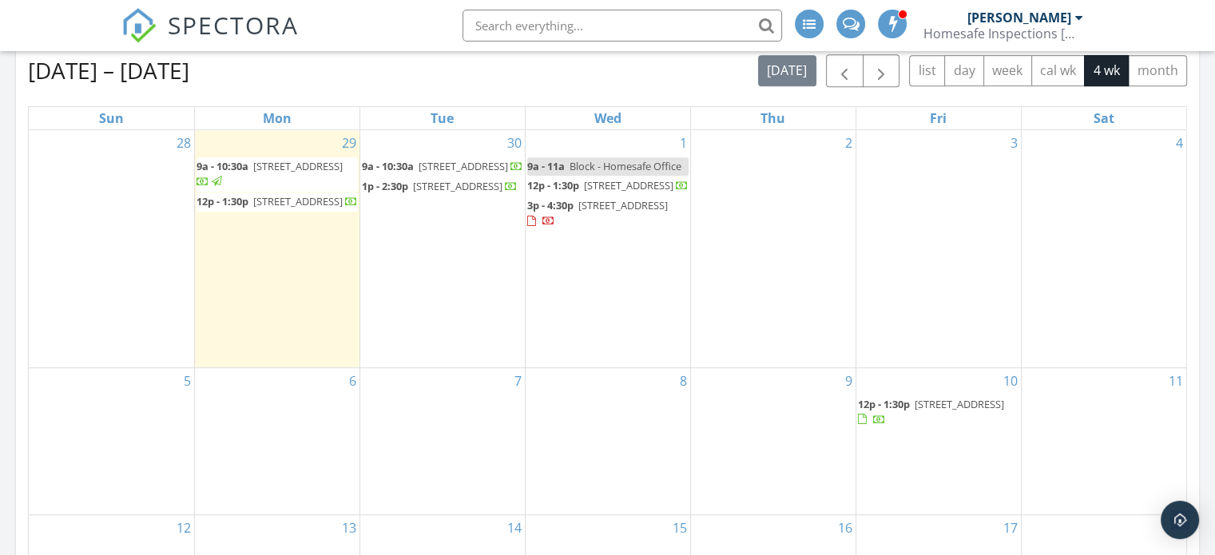
scroll to position [719, 0]
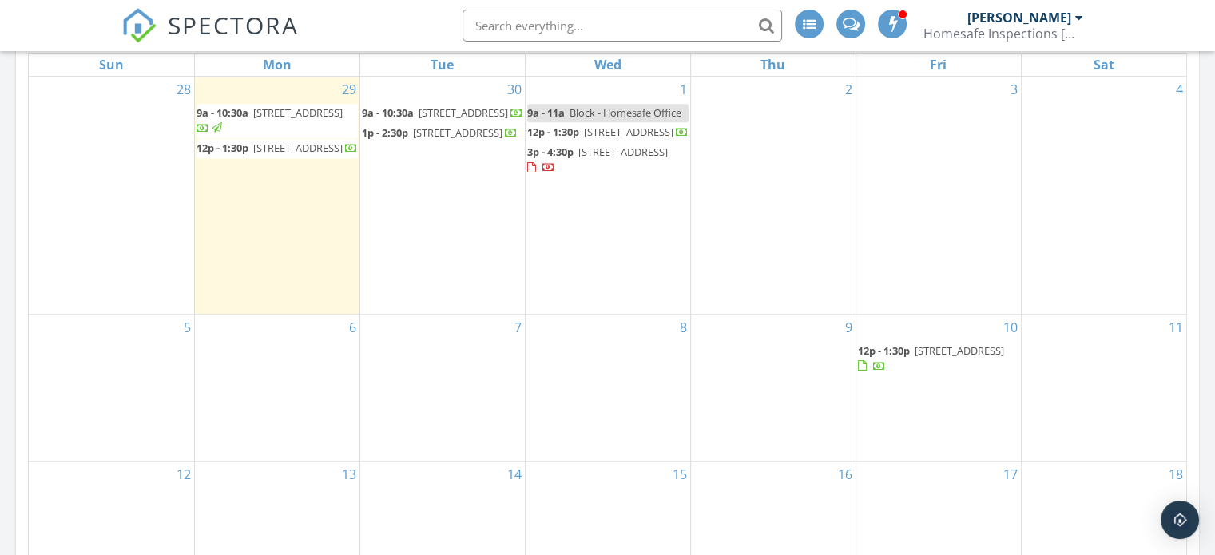
scroll to position [603, 0]
